Goal: Task Accomplishment & Management: Manage account settings

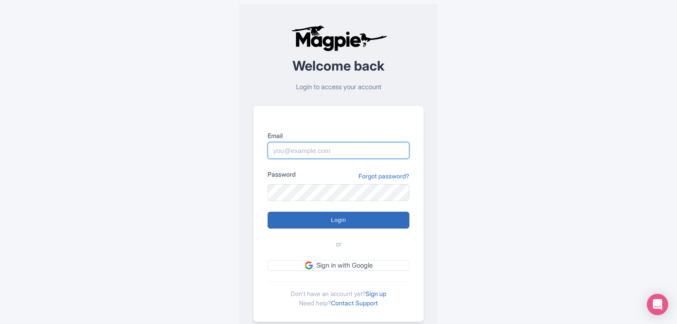
type input "[EMAIL_ADDRESS][DOMAIN_NAME]"
click at [331, 222] on input "Login" at bounding box center [339, 219] width 142 height 17
type input "Logging in..."
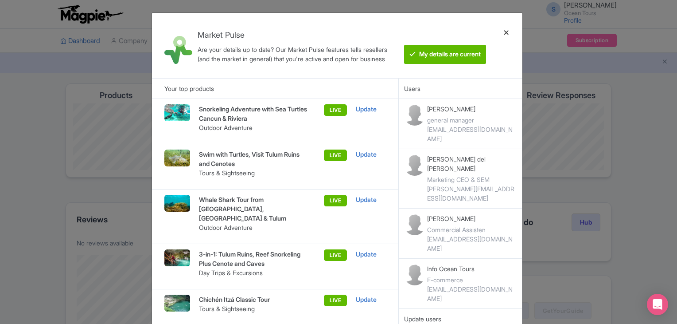
click at [504, 31] on div at bounding box center [506, 45] width 21 height 51
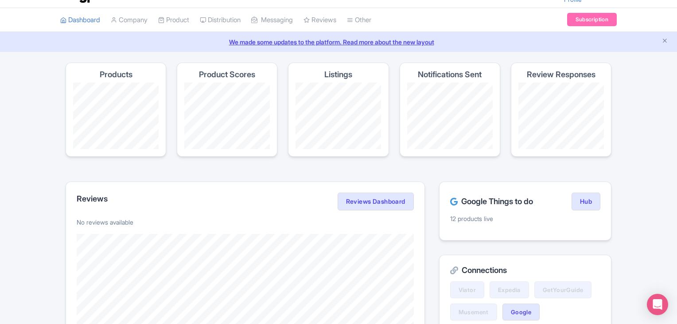
scroll to position [25, 0]
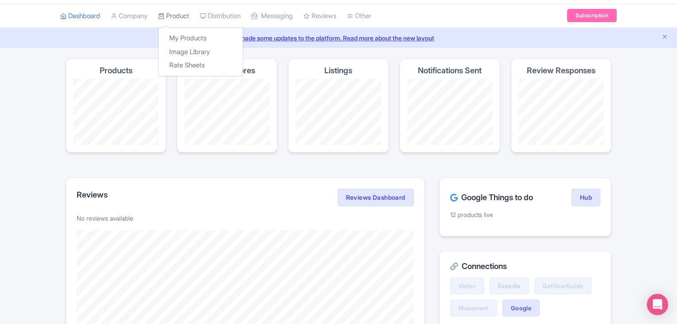
click at [180, 19] on link "Product" at bounding box center [173, 16] width 31 height 24
click at [183, 36] on link "My Products" at bounding box center [201, 38] width 84 height 14
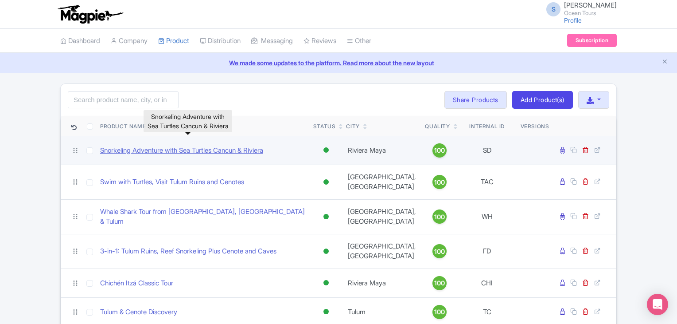
click at [169, 149] on link "Snorkeling Adventure with Sea Turtles Cancun & Riviera" at bounding box center [181, 150] width 163 height 10
click at [184, 150] on link "Snorkeling Adventure with Sea Turtles Cancun & Riviera" at bounding box center [181, 150] width 163 height 10
click at [209, 151] on link "Snorkeling Adventure with Sea Turtles Cancun & Riviera" at bounding box center [181, 150] width 163 height 10
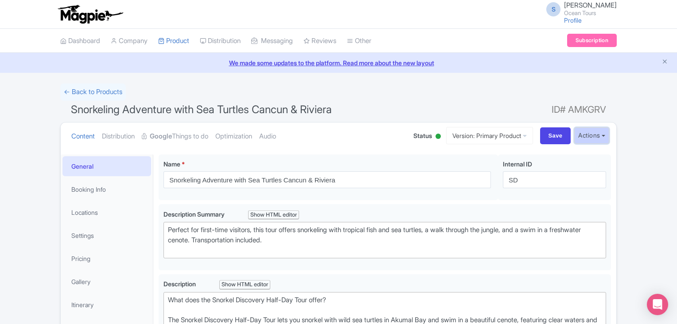
click at [608, 134] on button "Actions" at bounding box center [591, 135] width 35 height 16
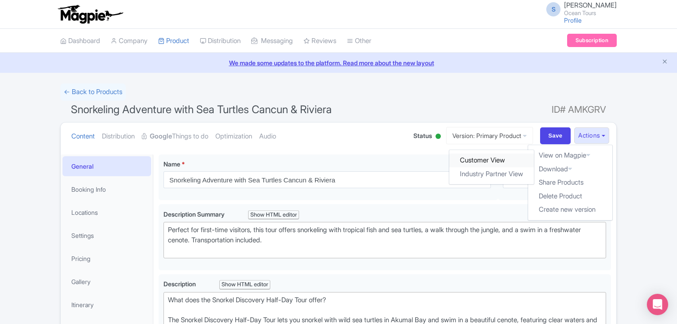
click at [489, 157] on link "Customer View" at bounding box center [492, 160] width 85 height 14
